Goal: Task Accomplishment & Management: Manage account settings

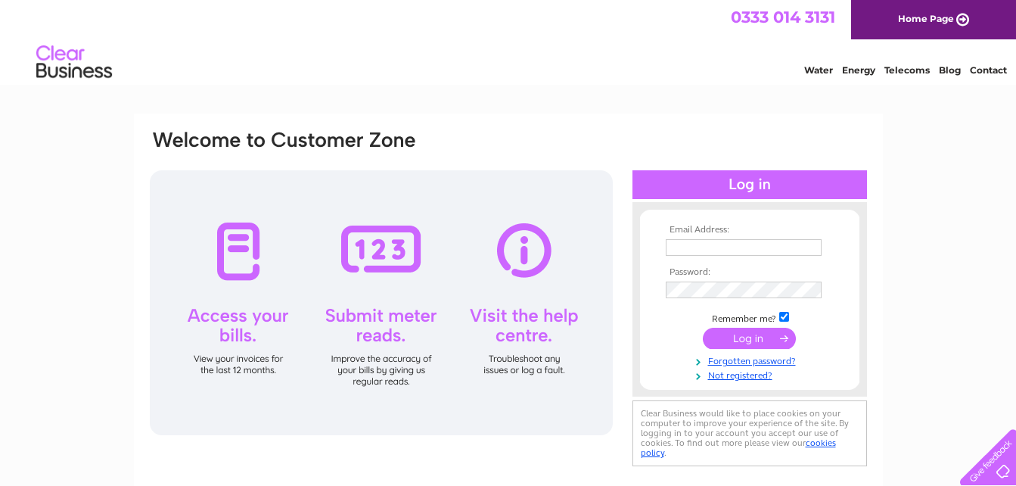
type input "[PERSON_NAME][EMAIL_ADDRESS][DOMAIN_NAME]"
click at [743, 336] on input "submit" at bounding box center [749, 338] width 93 height 21
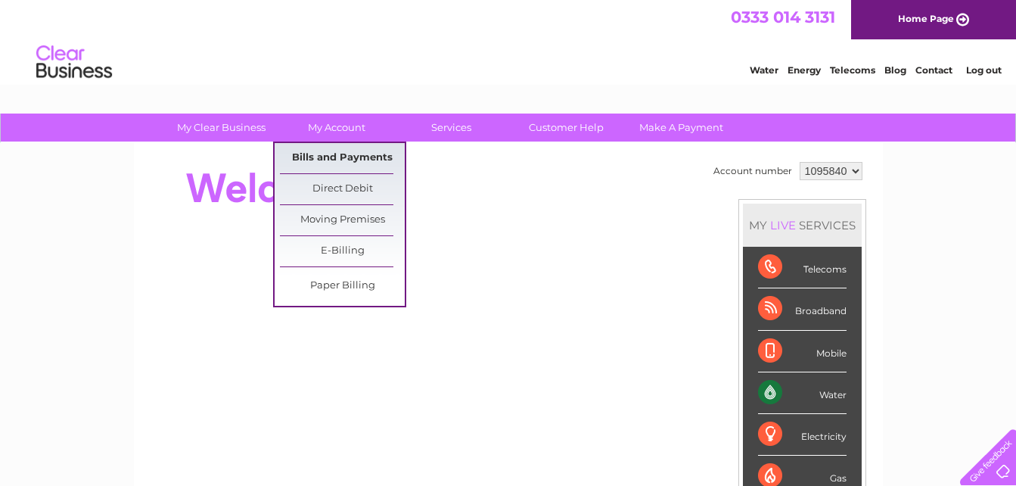
click at [340, 152] on link "Bills and Payments" at bounding box center [342, 158] width 125 height 30
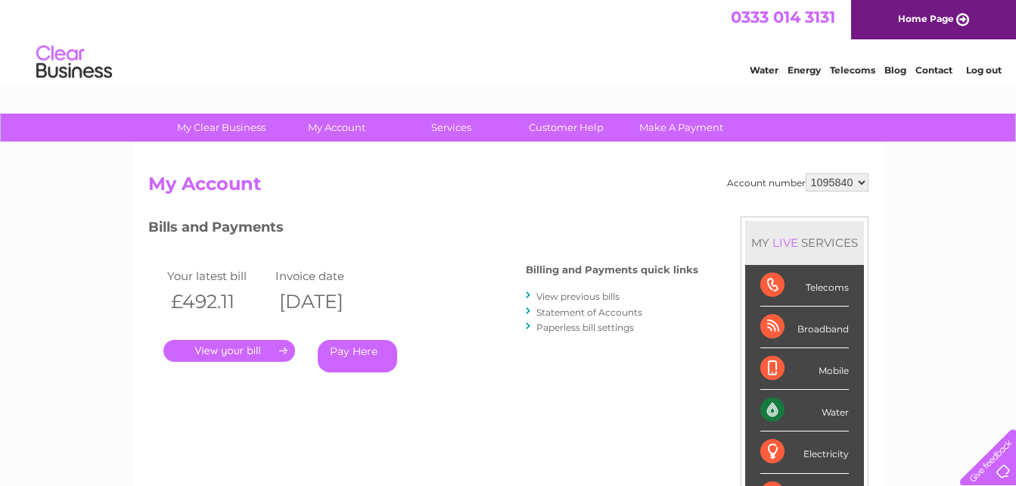
click at [229, 349] on link "." at bounding box center [229, 351] width 132 height 22
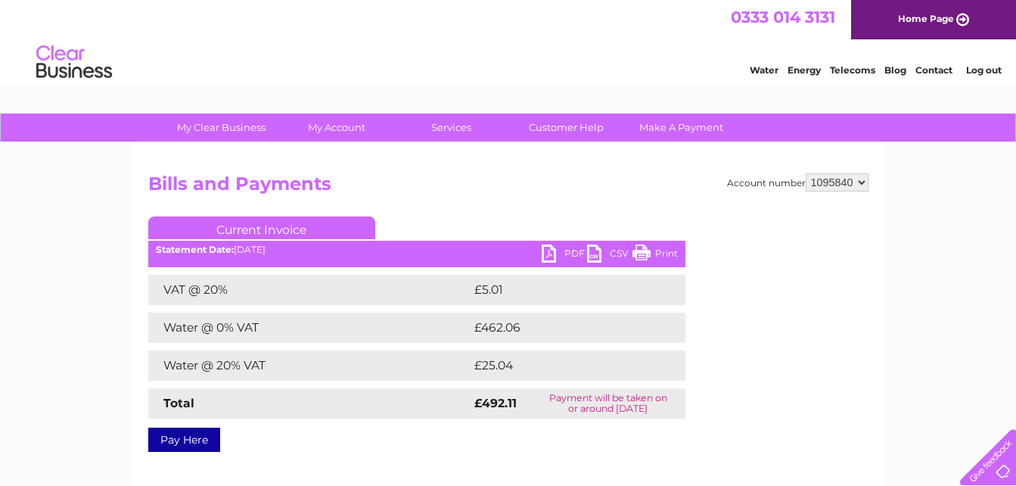
click at [655, 247] on link "Print" at bounding box center [655, 255] width 45 height 22
click at [566, 250] on link "PDF" at bounding box center [564, 255] width 45 height 22
click at [993, 64] on li "Log out" at bounding box center [984, 70] width 45 height 19
click at [992, 67] on link "Log out" at bounding box center [984, 69] width 36 height 11
